Goal: Information Seeking & Learning: Learn about a topic

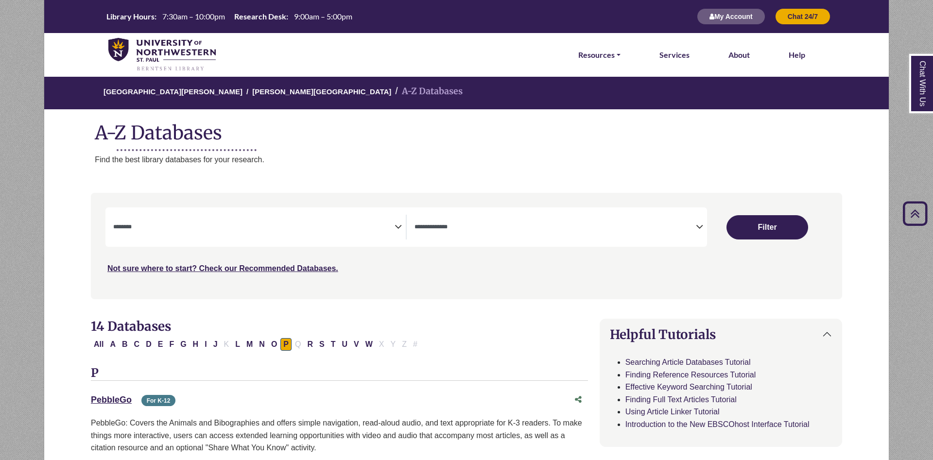
select select "Database Subject Filter"
select select "Database Types Filter"
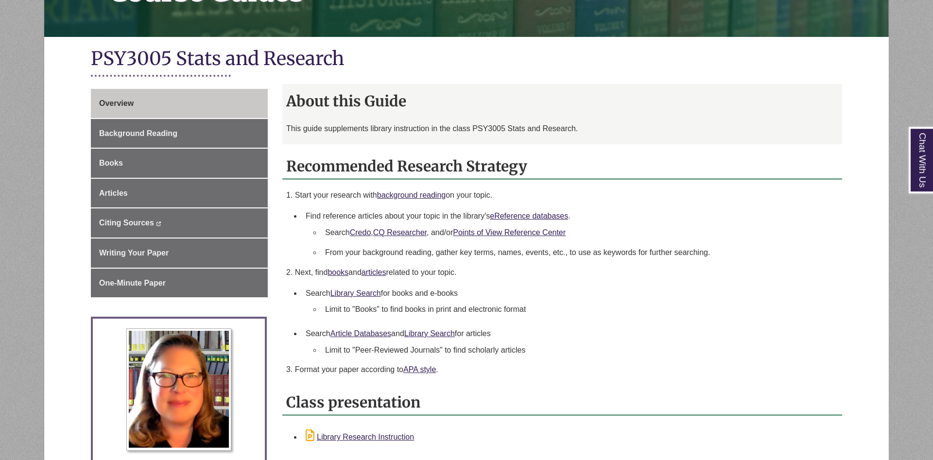
scroll to position [198, 0]
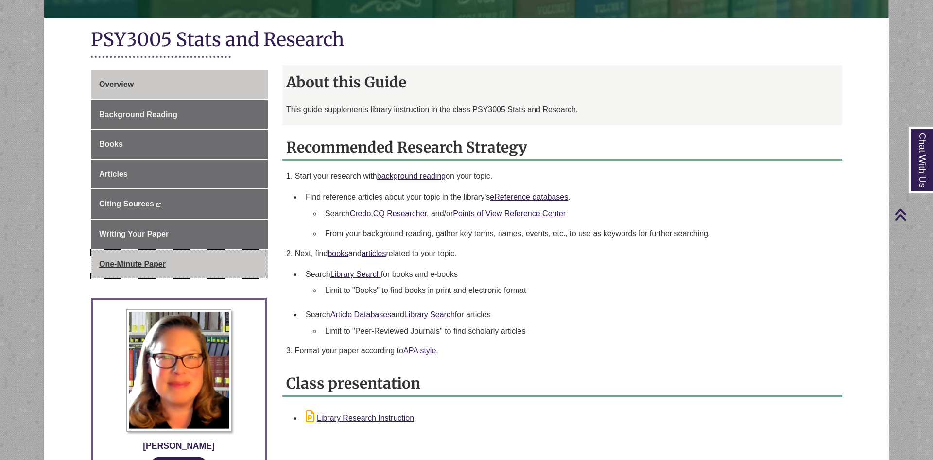
click at [141, 265] on span "One-Minute Paper" at bounding box center [132, 264] width 67 height 8
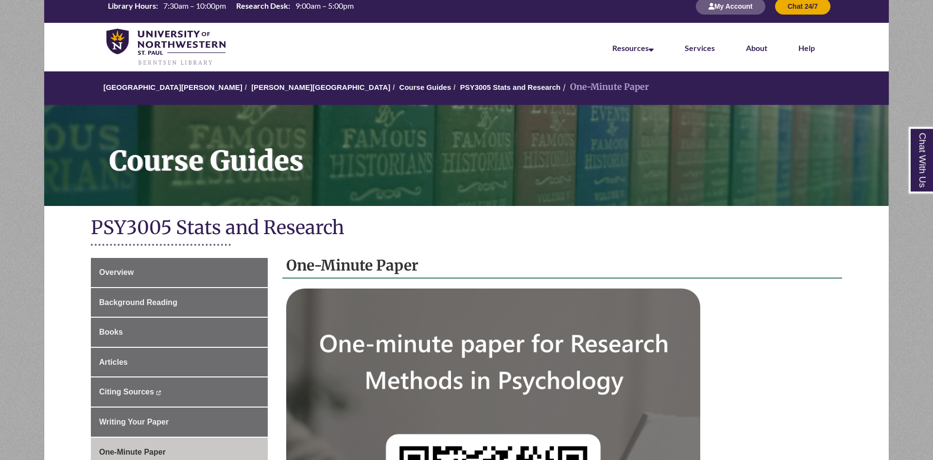
scroll to position [99, 0]
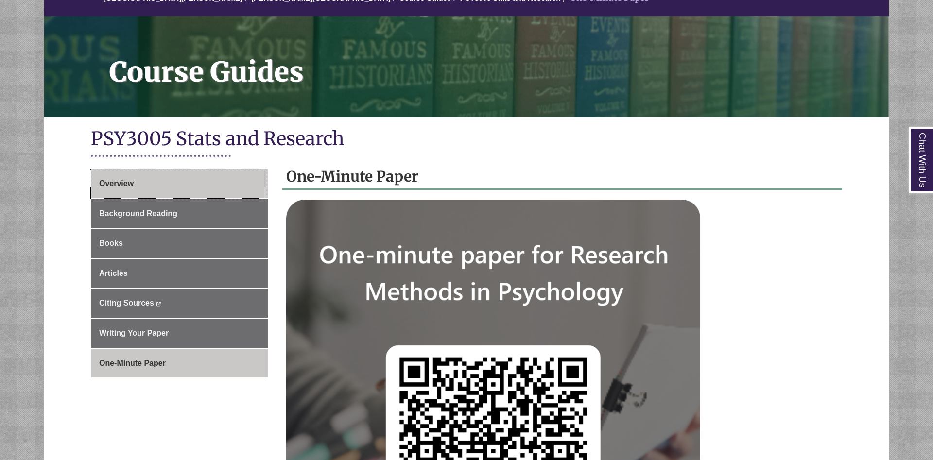
click at [179, 189] on link "Overview" at bounding box center [179, 183] width 177 height 29
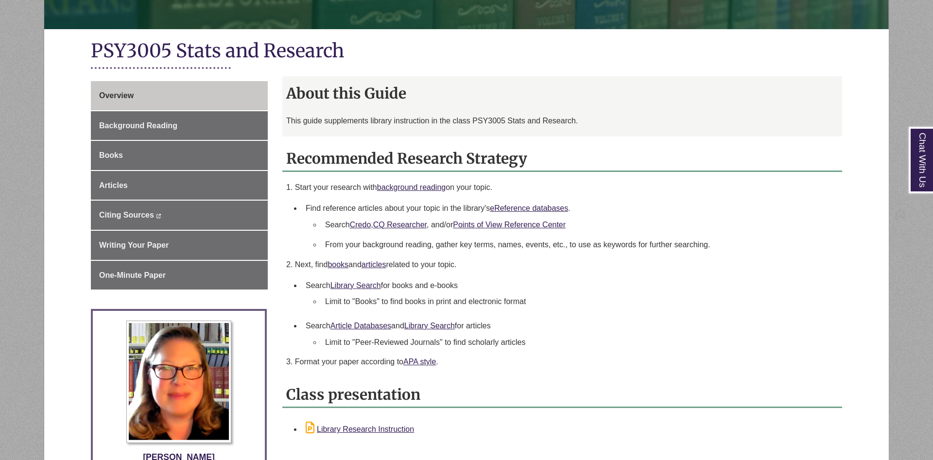
scroll to position [198, 0]
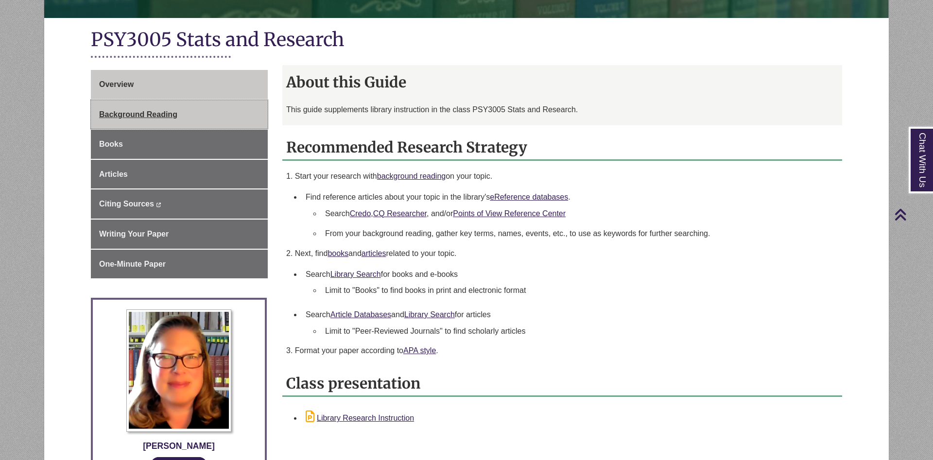
click at [231, 124] on link "Background Reading" at bounding box center [179, 114] width 177 height 29
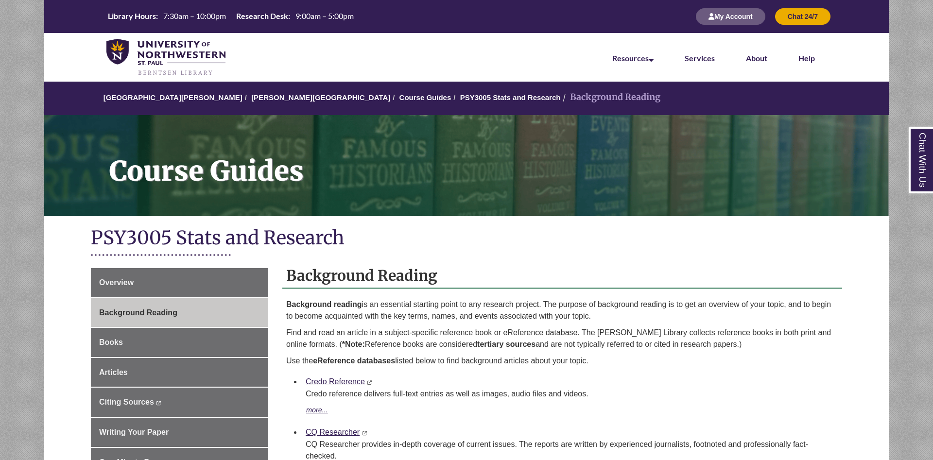
scroll to position [99, 0]
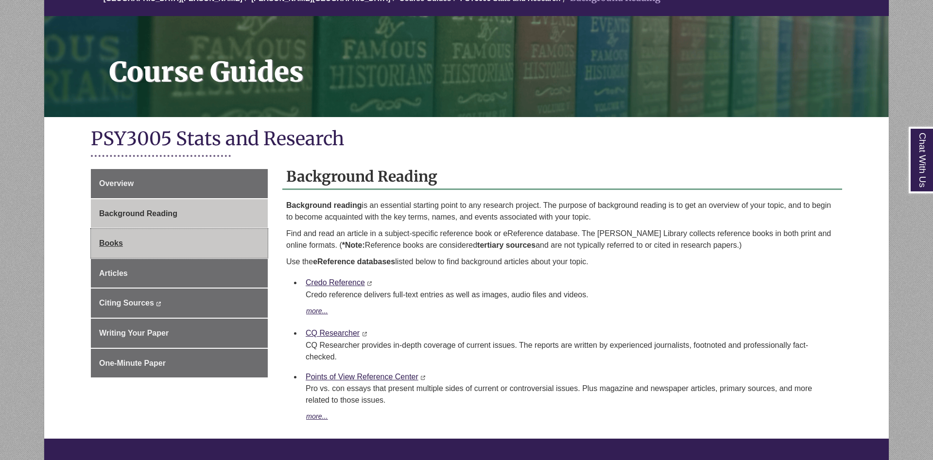
click at [193, 247] on link "Books" at bounding box center [179, 243] width 177 height 29
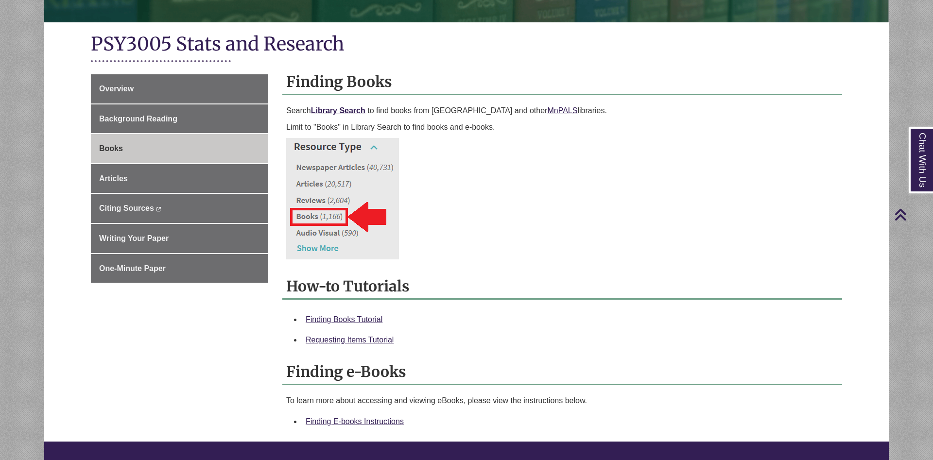
scroll to position [149, 0]
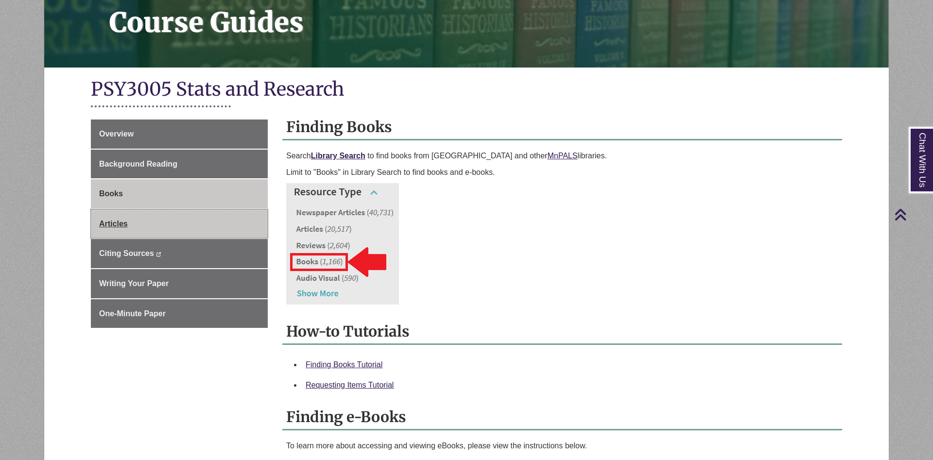
click at [162, 223] on link "Articles" at bounding box center [179, 223] width 177 height 29
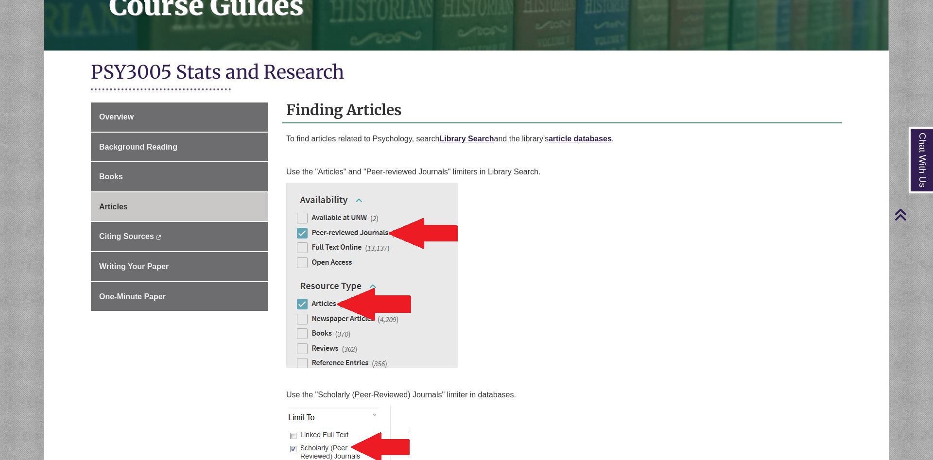
scroll to position [149, 0]
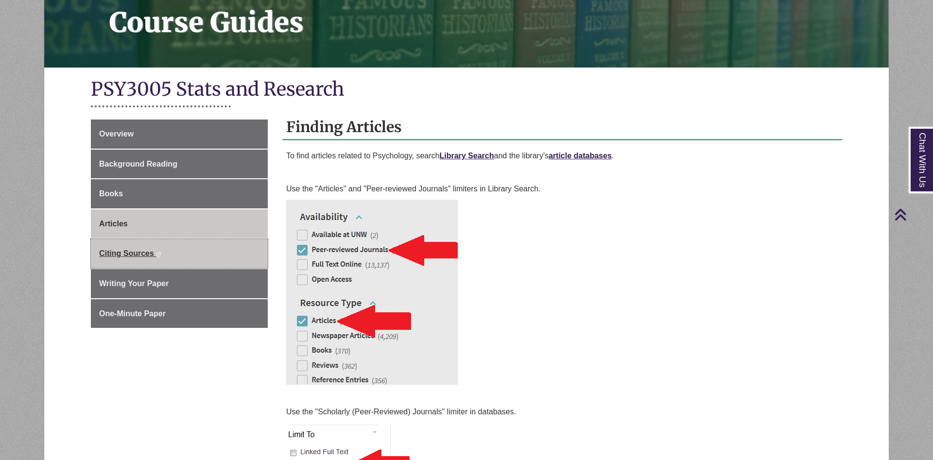
click at [190, 258] on link "Citing Sources This link opens in a new window This link opens in a new window" at bounding box center [179, 253] width 177 height 29
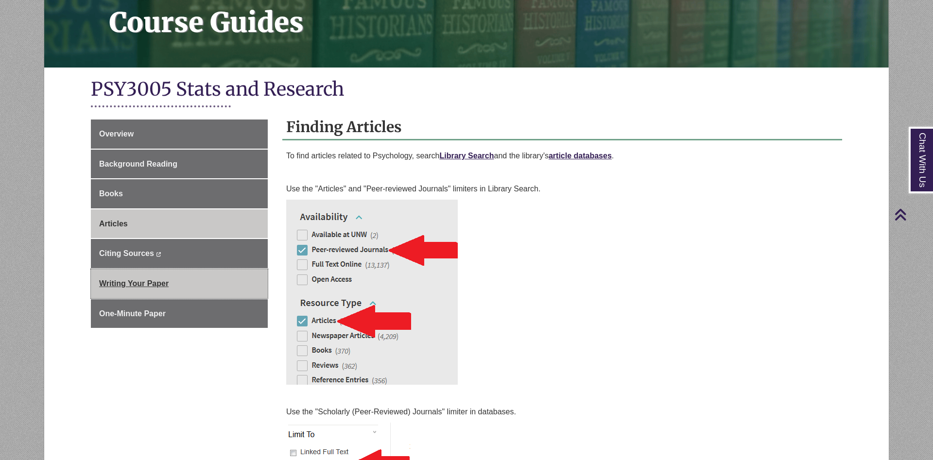
click at [183, 284] on link "Writing Your Paper" at bounding box center [179, 283] width 177 height 29
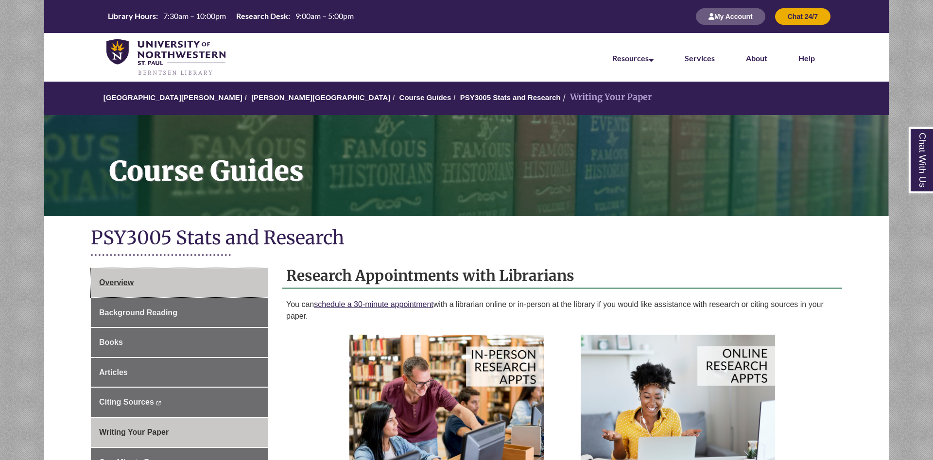
click at [131, 279] on span "Overview" at bounding box center [116, 282] width 34 height 8
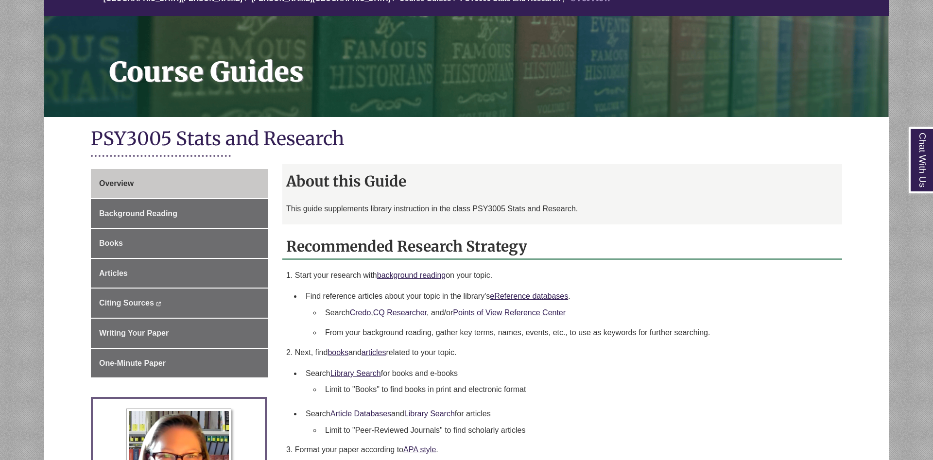
scroll to position [149, 0]
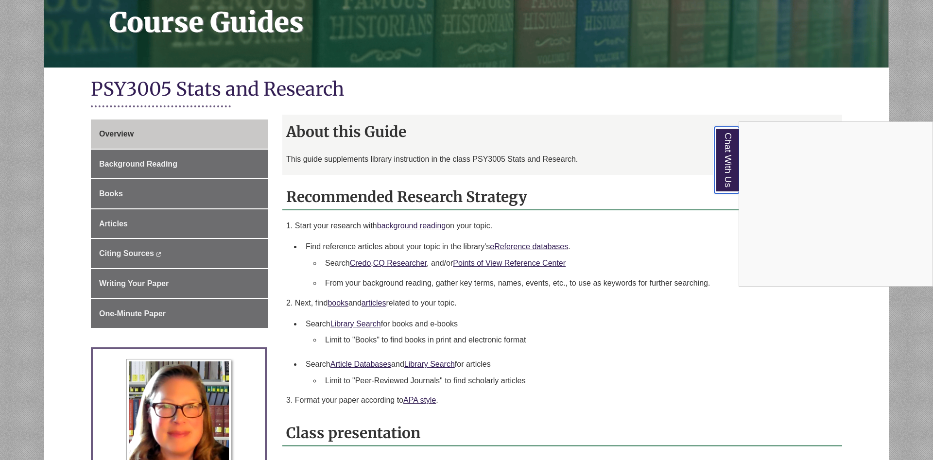
click at [724, 162] on link "Chat With Us" at bounding box center [726, 160] width 25 height 67
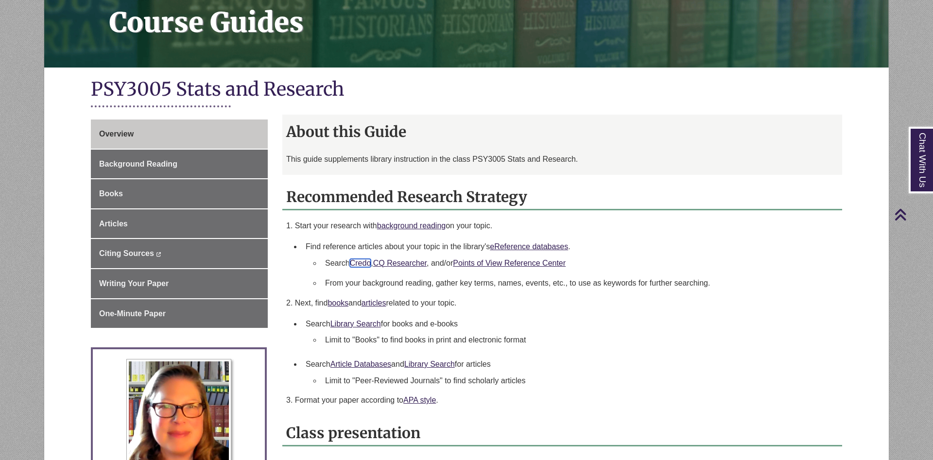
click at [356, 265] on link "Credo" at bounding box center [360, 263] width 21 height 8
click at [730, 345] on li "Limit to "Books" to find books in print and electronic format" at bounding box center [577, 340] width 513 height 20
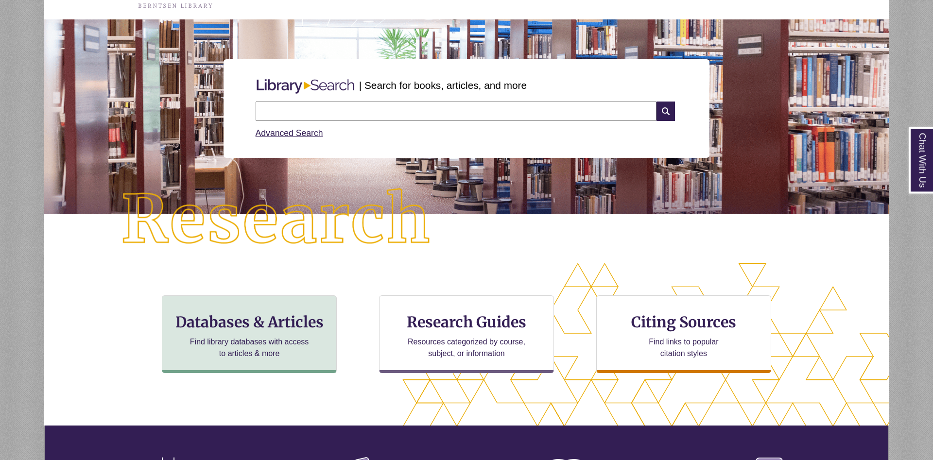
scroll to position [99, 0]
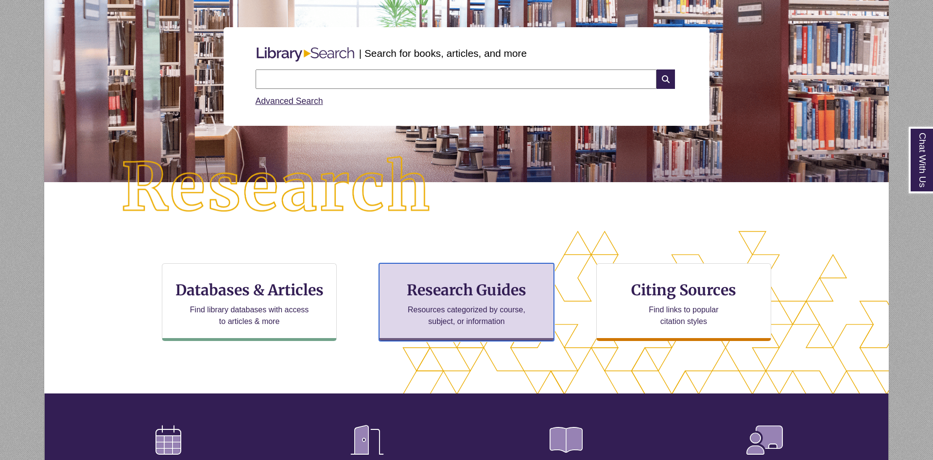
click at [450, 297] on h3 "Research Guides" at bounding box center [466, 290] width 158 height 18
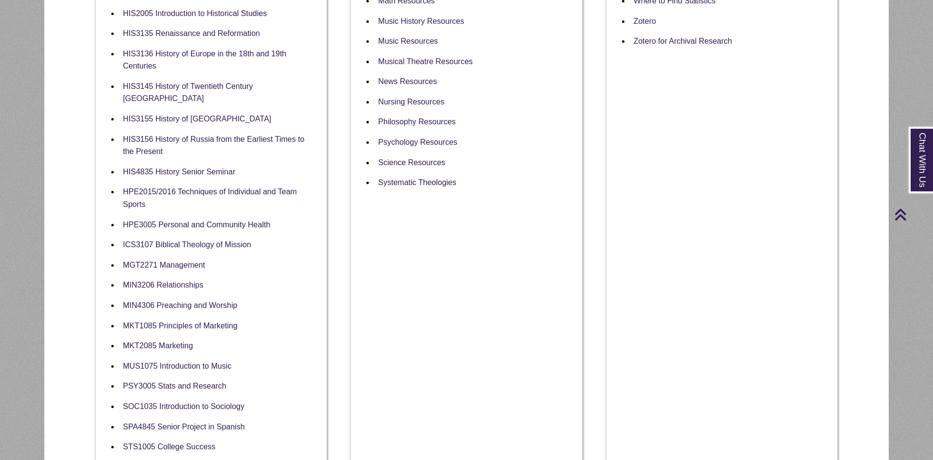
scroll to position [793, 0]
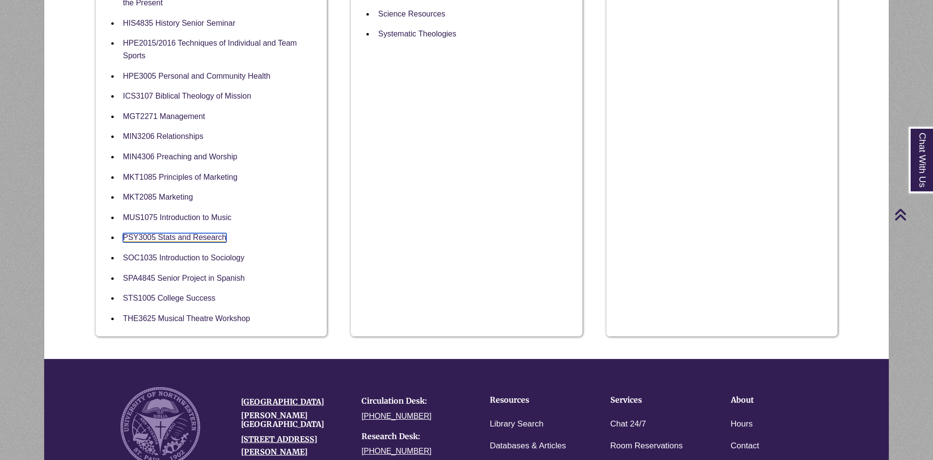
click at [203, 235] on link "PSY3005 Stats and Research" at bounding box center [174, 237] width 103 height 9
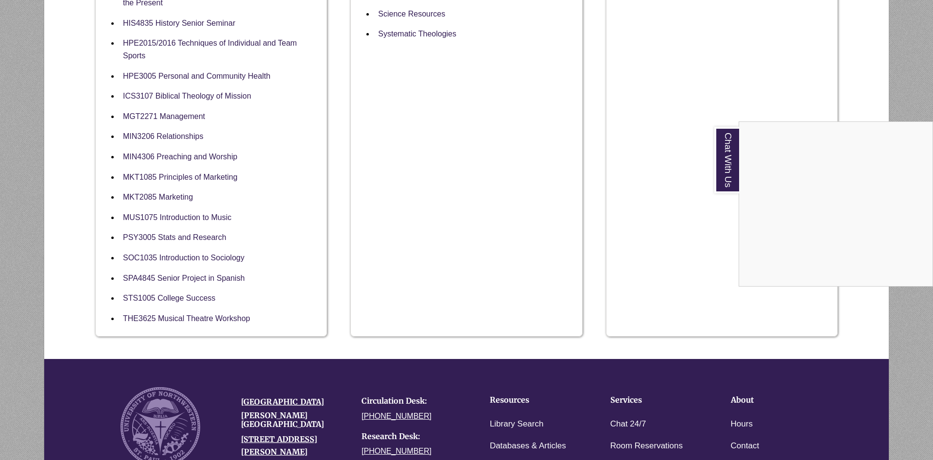
click at [321, 280] on div "Chat With Us" at bounding box center [466, 230] width 933 height 460
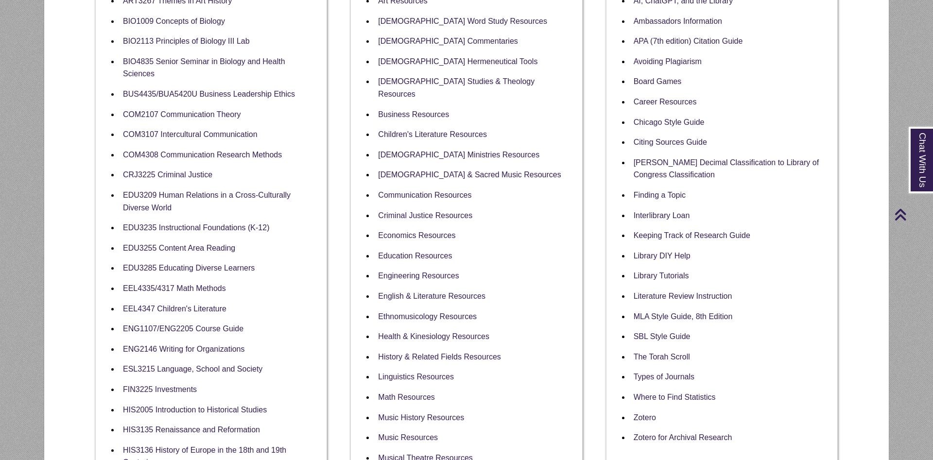
scroll to position [0, 0]
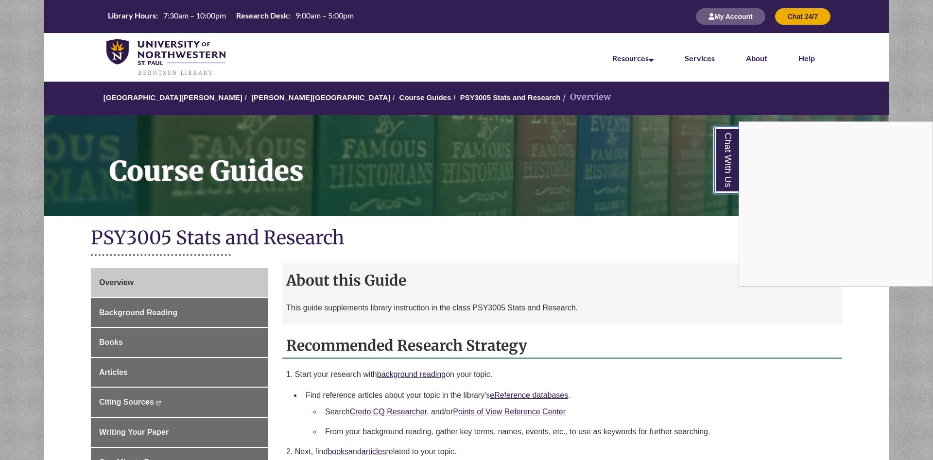
click at [729, 182] on link "Chat With Us" at bounding box center [726, 160] width 25 height 67
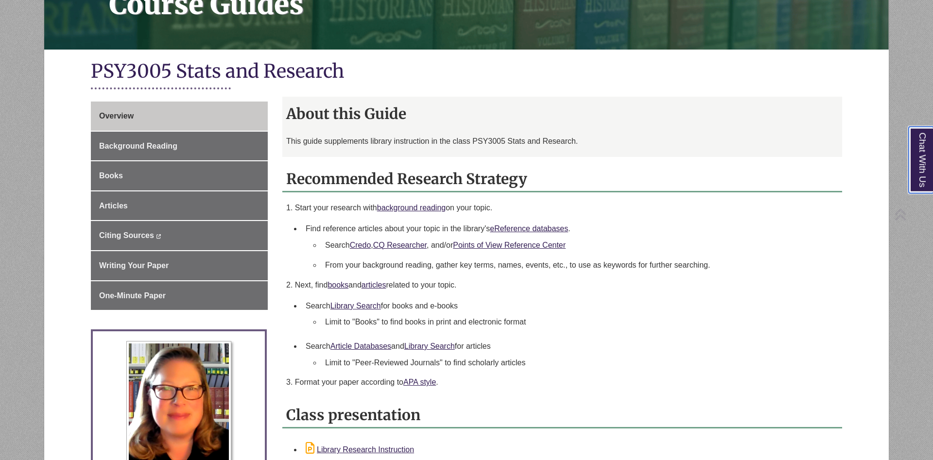
scroll to position [198, 0]
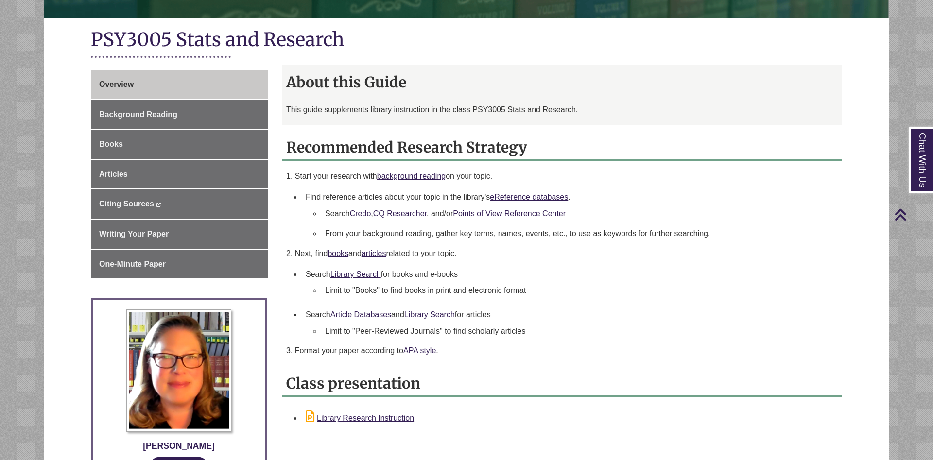
click at [582, 50] on h1 "PSY3005 Stats and Research" at bounding box center [466, 41] width 751 height 26
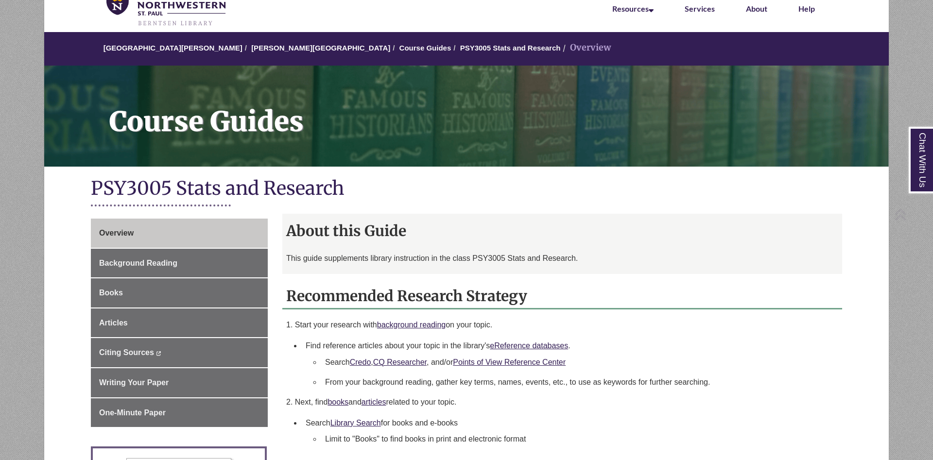
scroll to position [0, 0]
